Goal: Find specific page/section

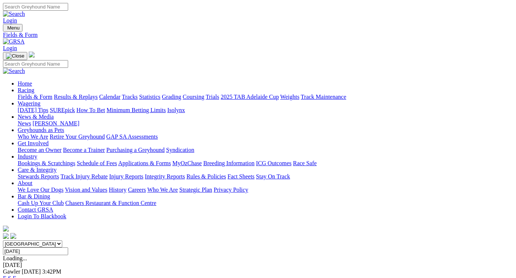
click at [68, 247] on input "[DATE]" at bounding box center [35, 251] width 65 height 8
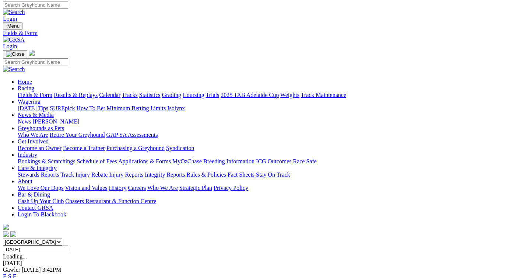
scroll to position [1, 0]
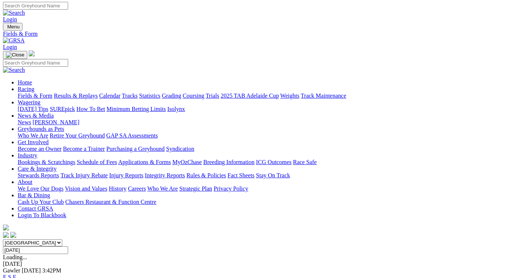
type input "Saturday, 13 Sep 2025"
click at [16, 274] on link "F" at bounding box center [14, 277] width 3 height 6
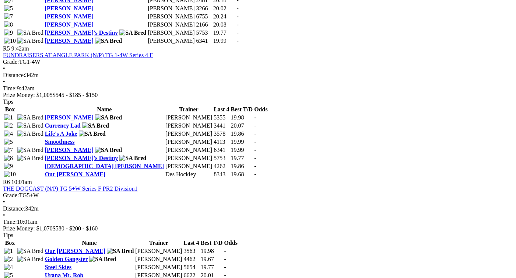
scroll to position [870, 0]
